Goal: Information Seeking & Learning: Learn about a topic

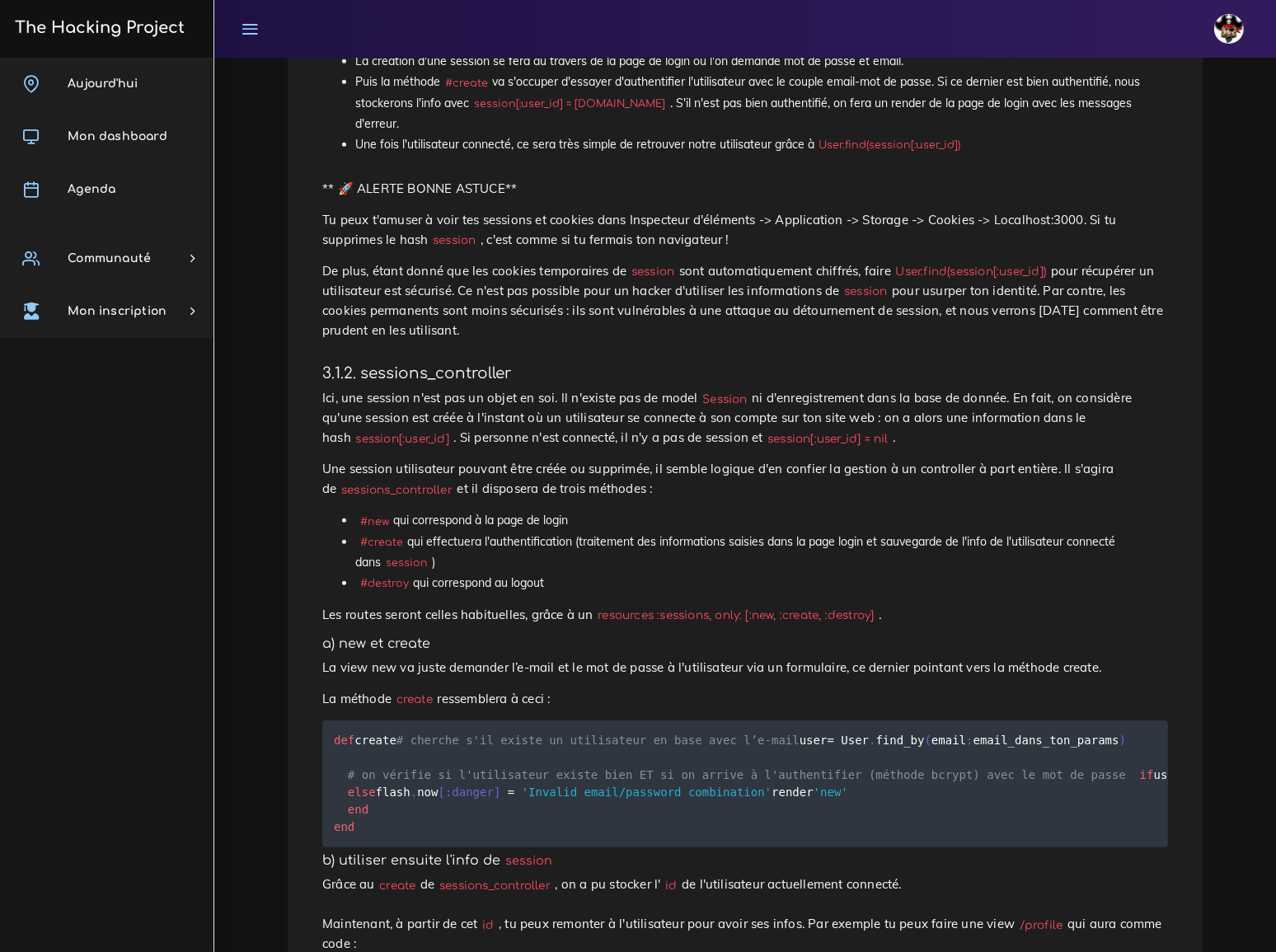
scroll to position [974, 0]
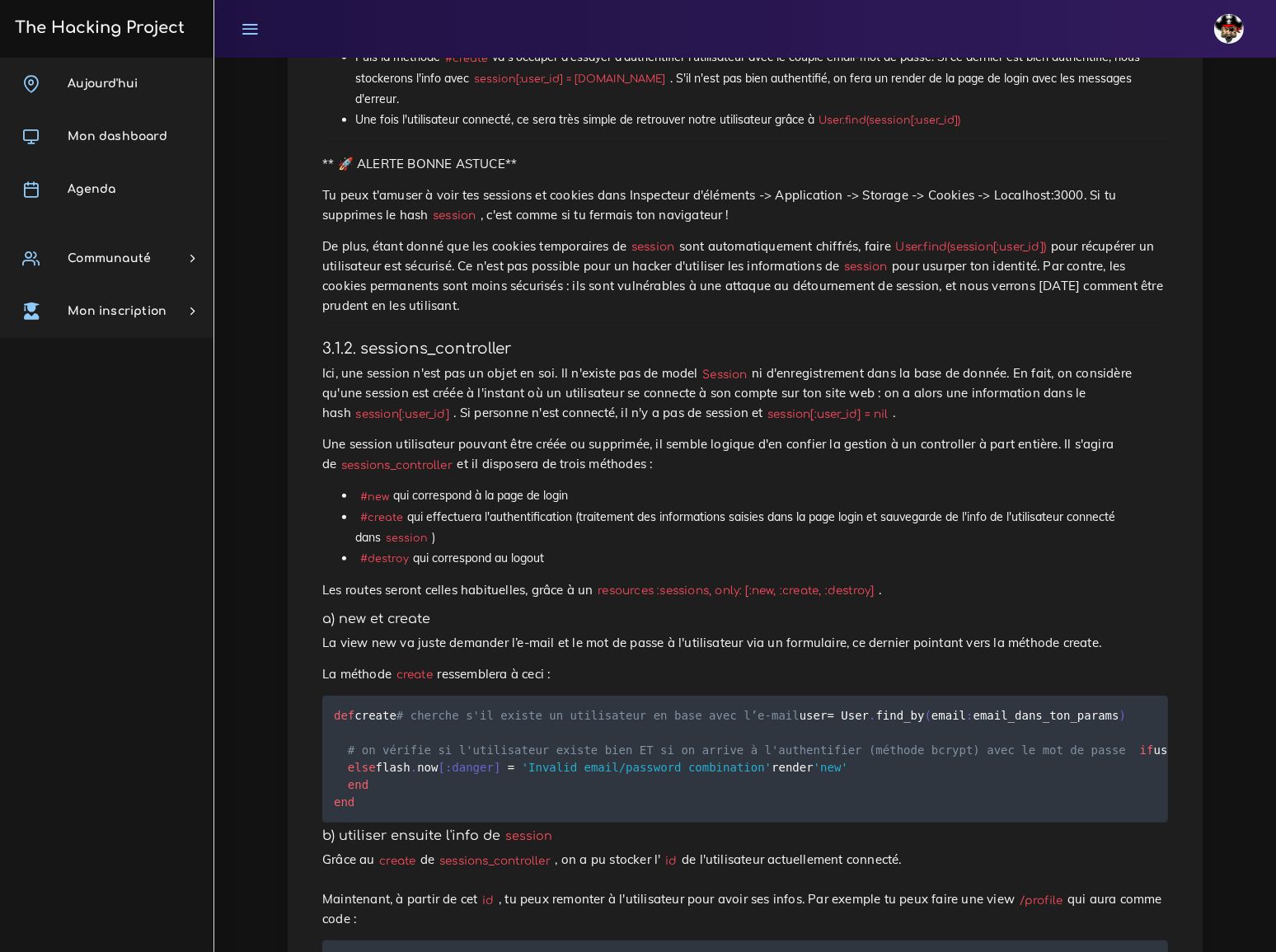
drag, startPoint x: 415, startPoint y: 330, endPoint x: 581, endPoint y: 332, distance: 166.0
click at [581, 486] on li "#new qui correspond à la page de login" at bounding box center [762, 496] width 813 height 21
copy li "correspond à la page de login"
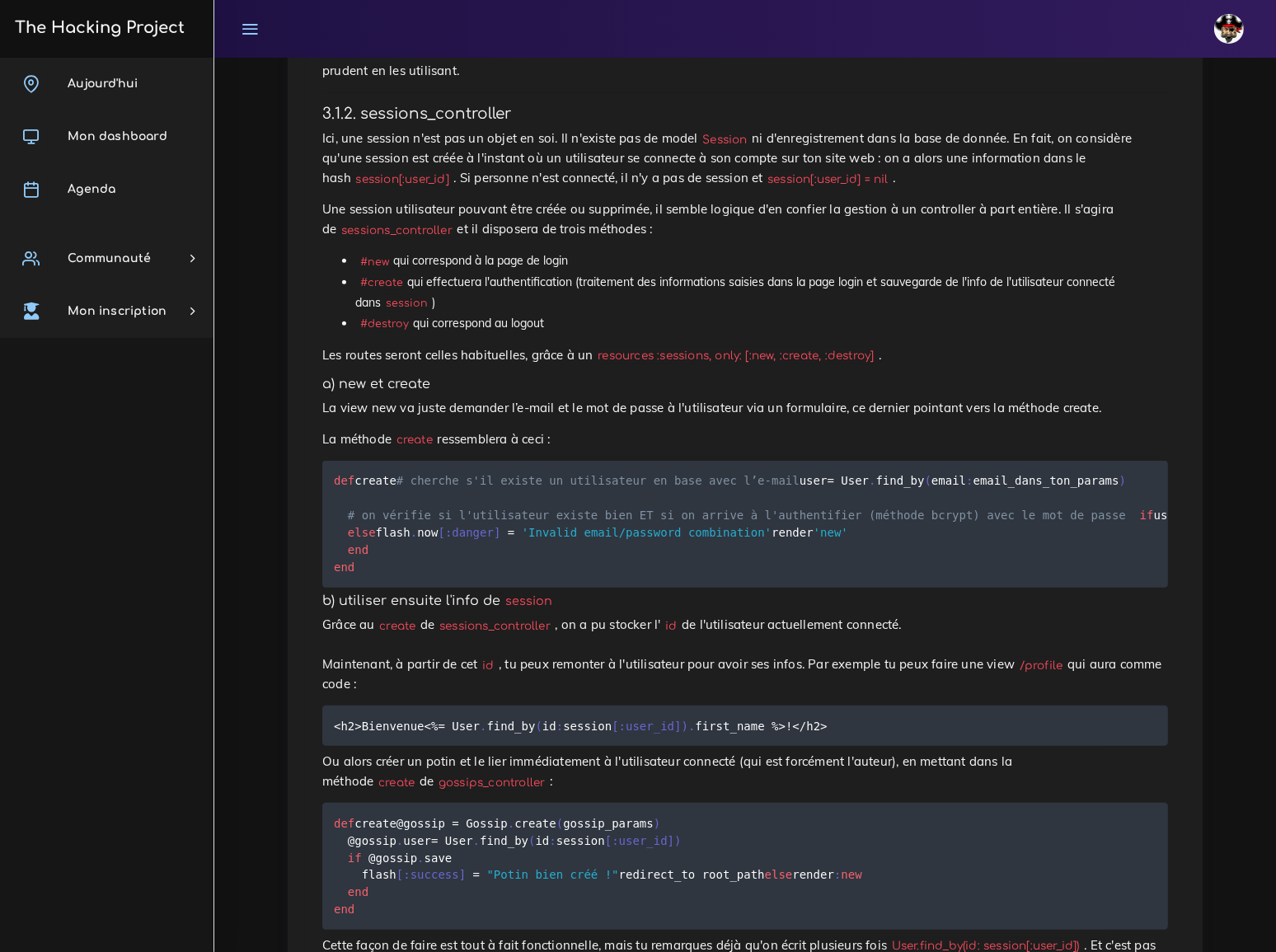
scroll to position [1274, 0]
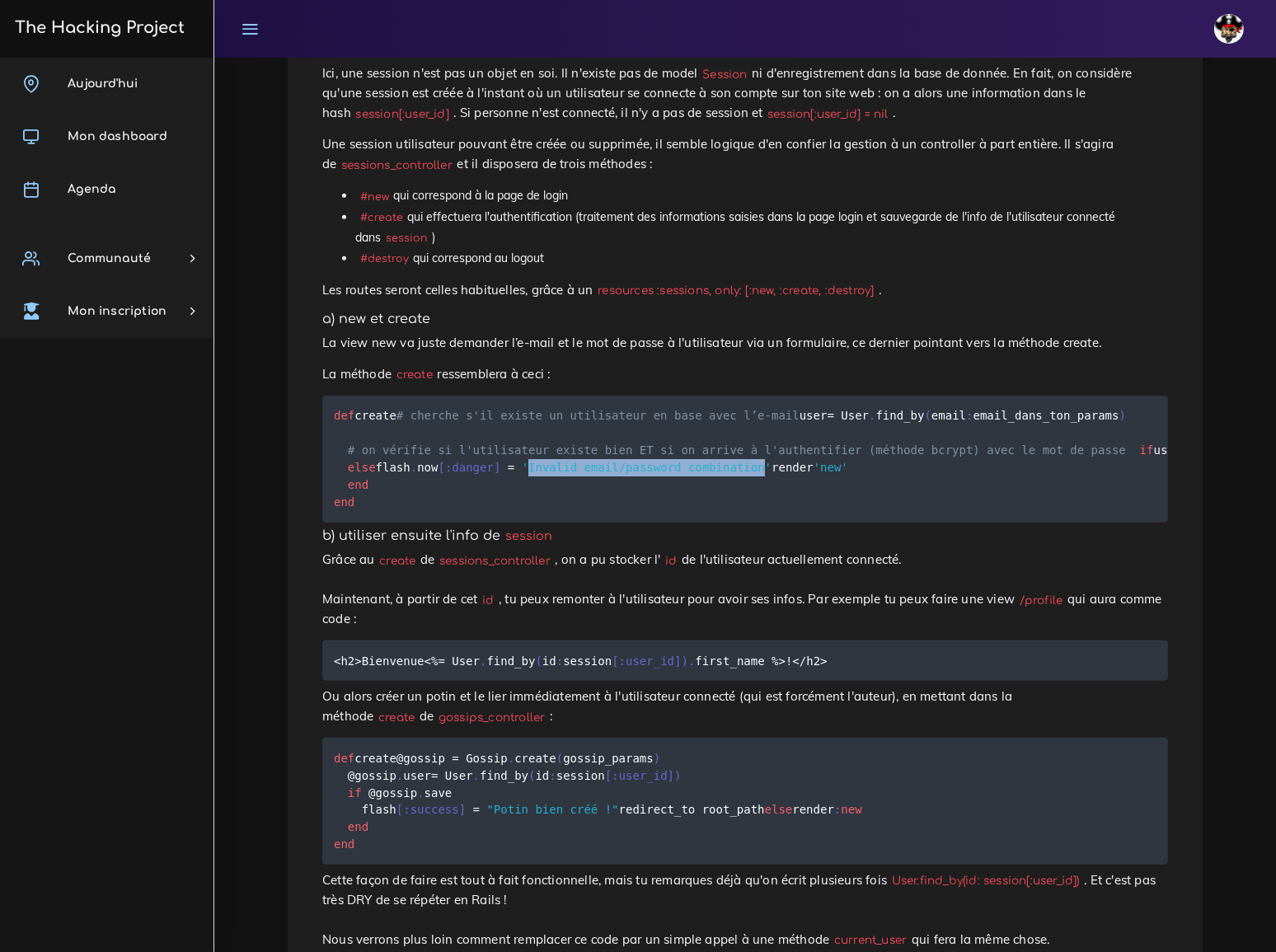
drag, startPoint x: 496, startPoint y: 416, endPoint x: 717, endPoint y: 422, distance: 221.1
click at [717, 461] on span "'Invalid email/password combination'" at bounding box center [647, 467] width 250 height 14
copy span "Invalid email/password combination"
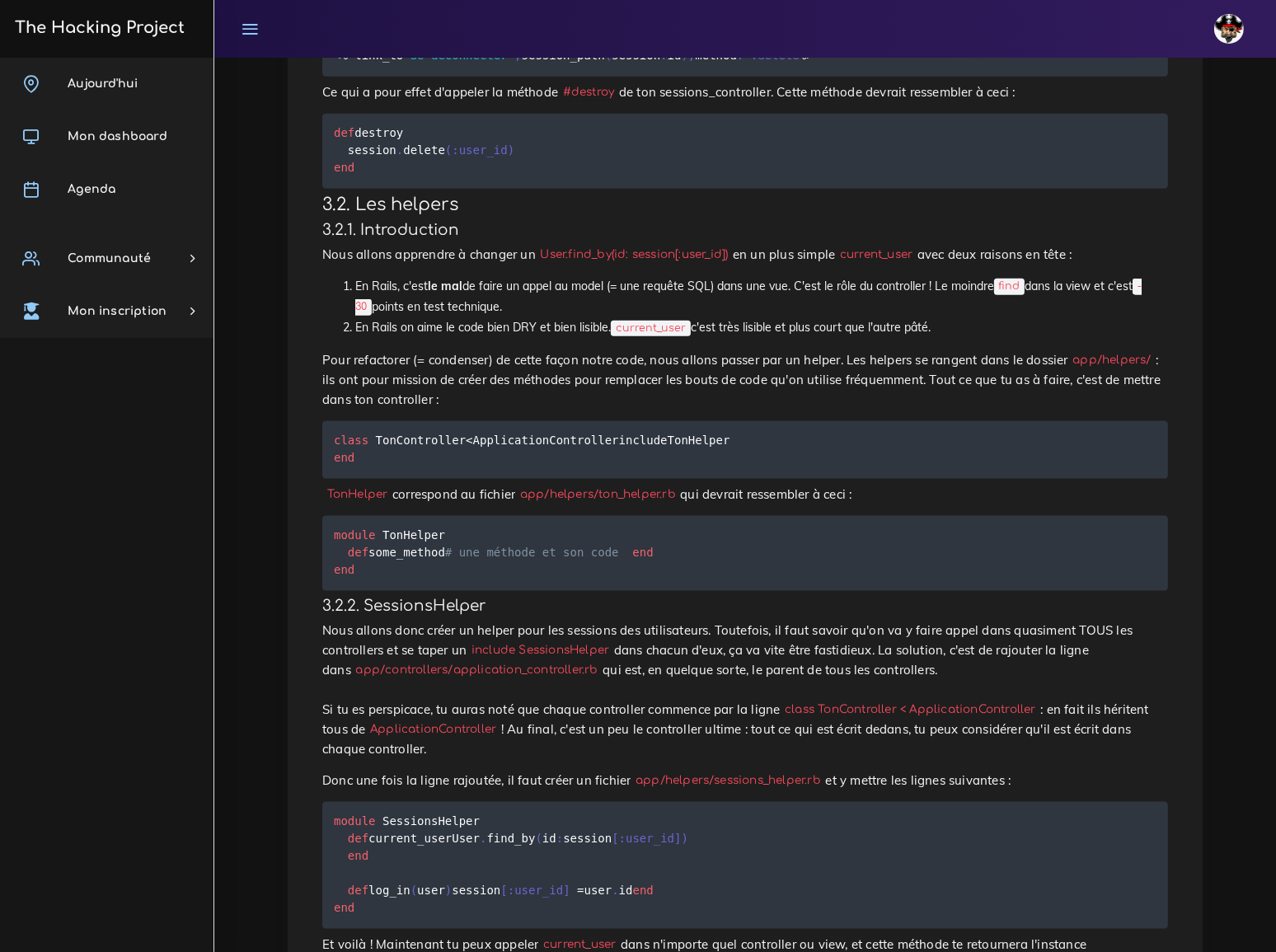
scroll to position [2366, 0]
